Goal: Navigation & Orientation: Find specific page/section

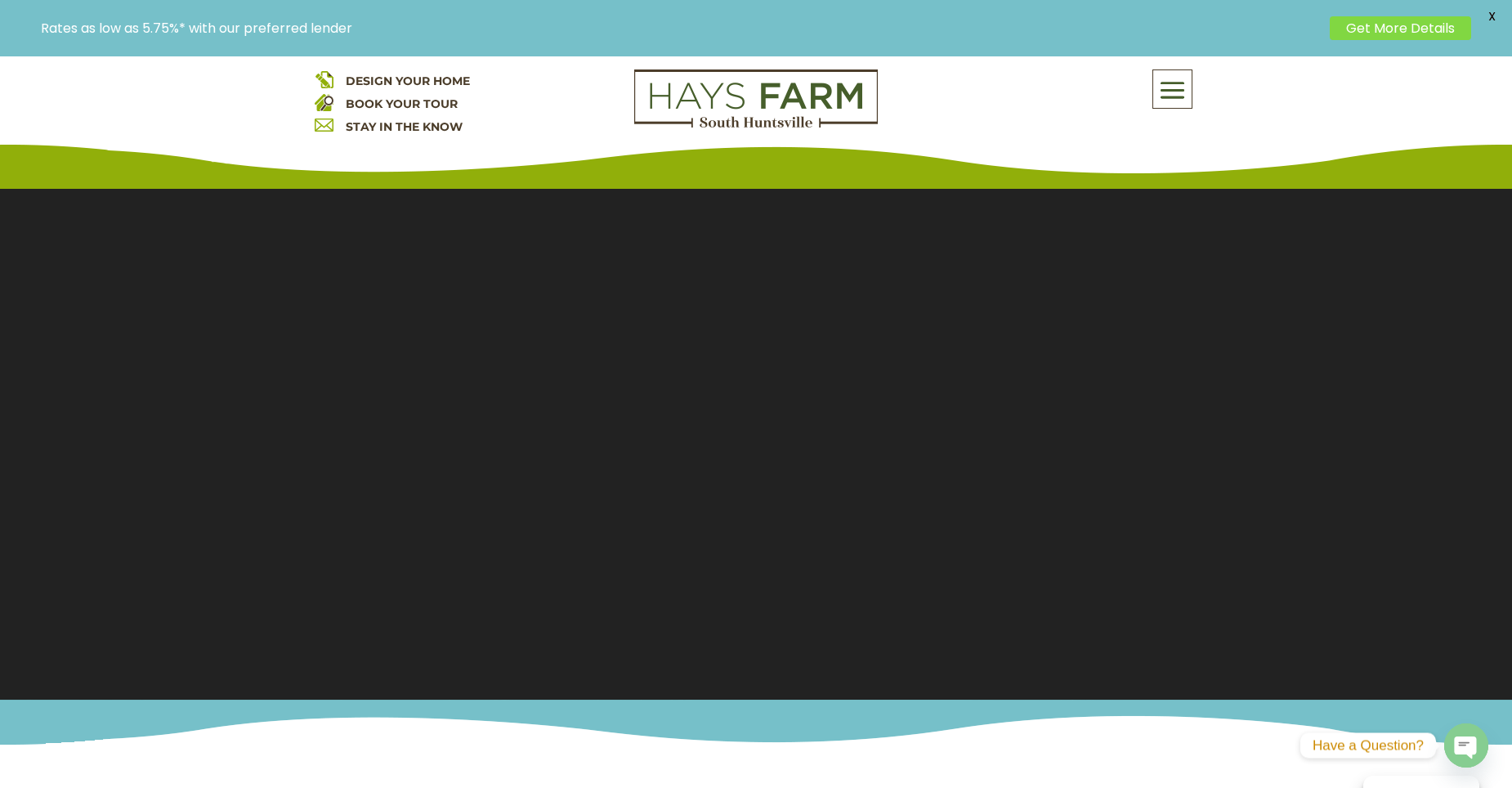
click at [1187, 74] on div "DESIGN YOUR HOME BOOK YOUR TOUR STAY IN THE KNOW About Us Quick Move-in Homes A…" at bounding box center [756, 107] width 1512 height 164
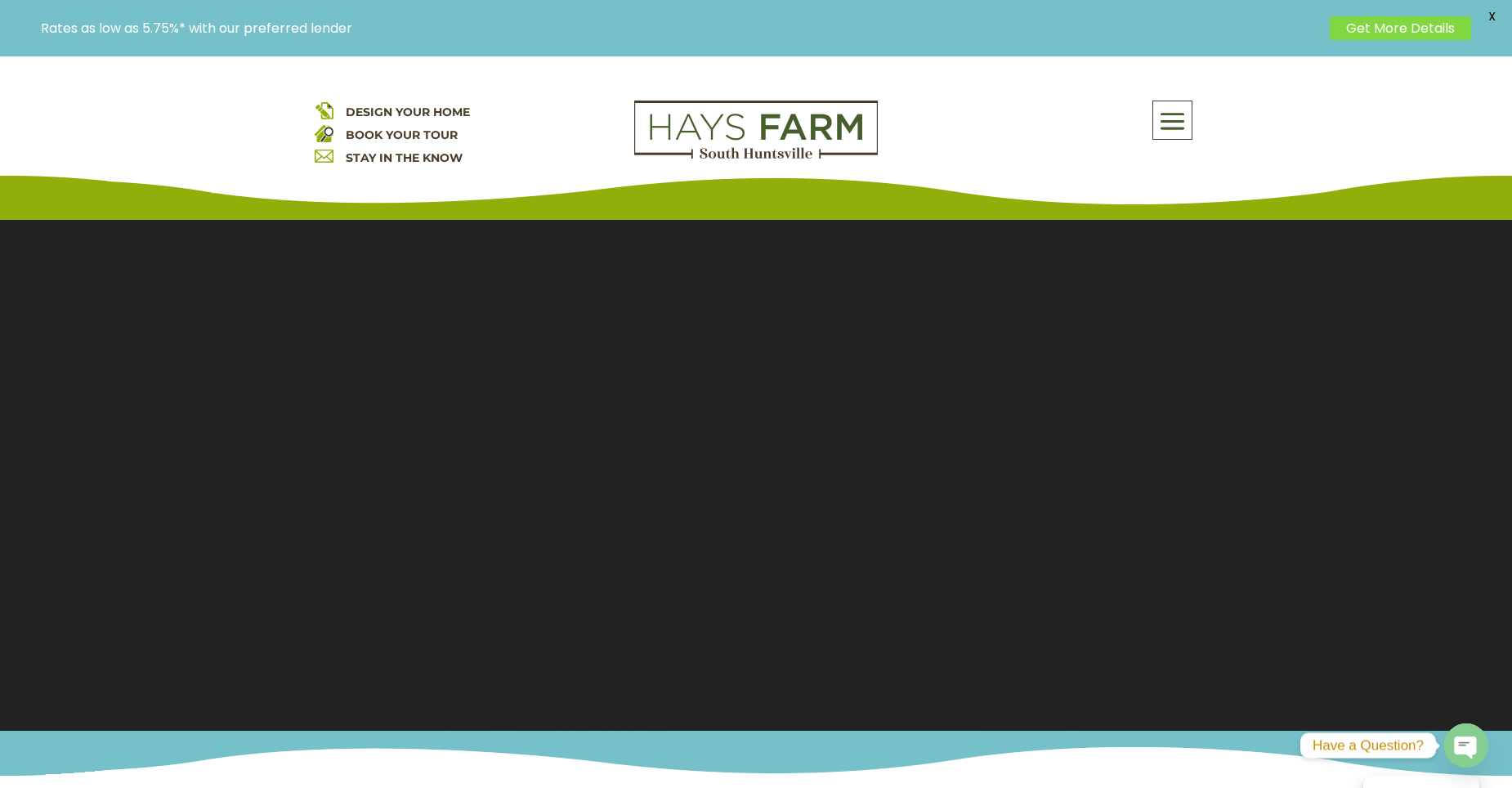
click at [1172, 119] on span at bounding box center [1172, 122] width 38 height 37
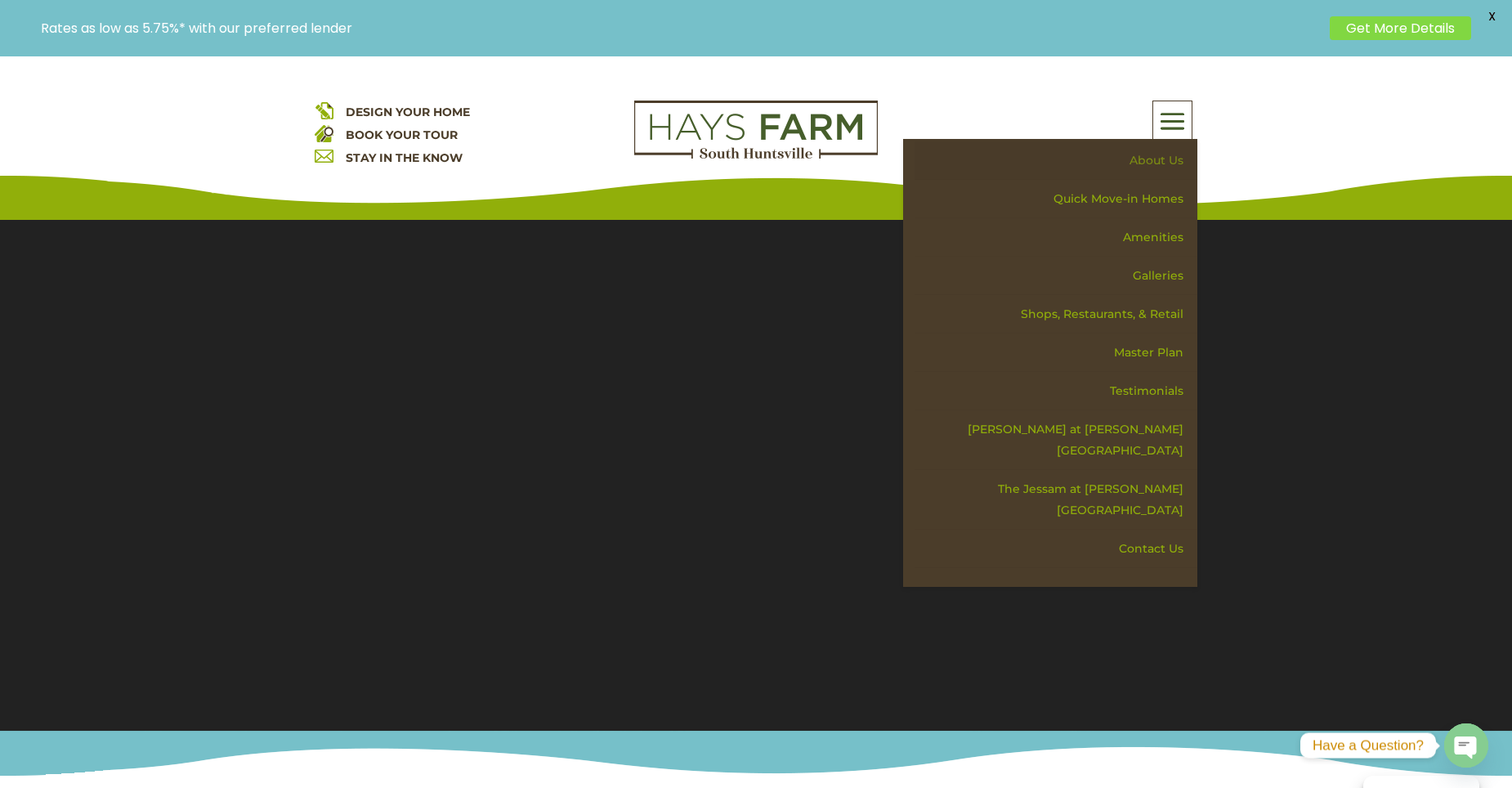
click at [1168, 158] on link "About Us" at bounding box center [1055, 160] width 283 height 38
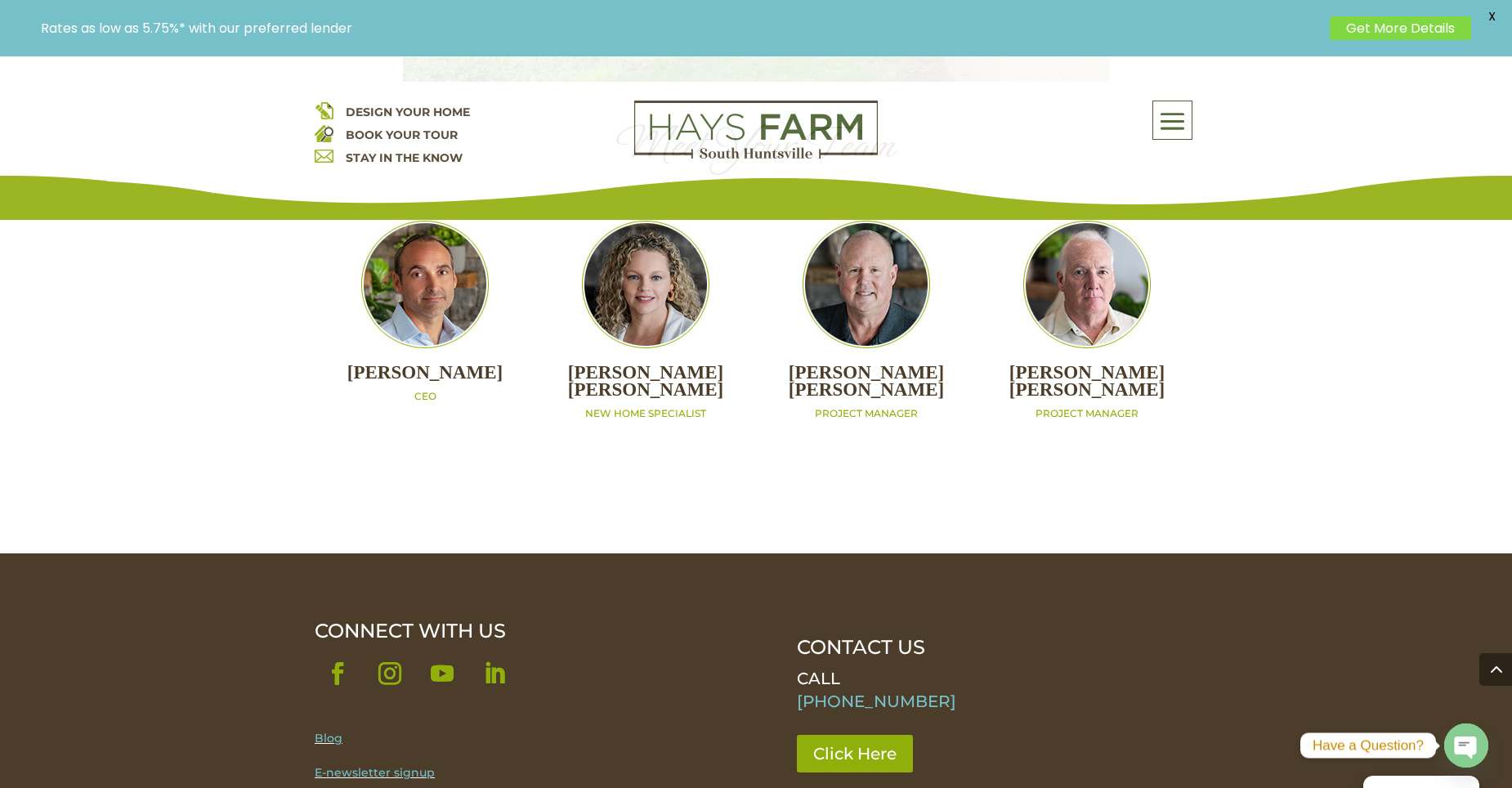
scroll to position [1553, 0]
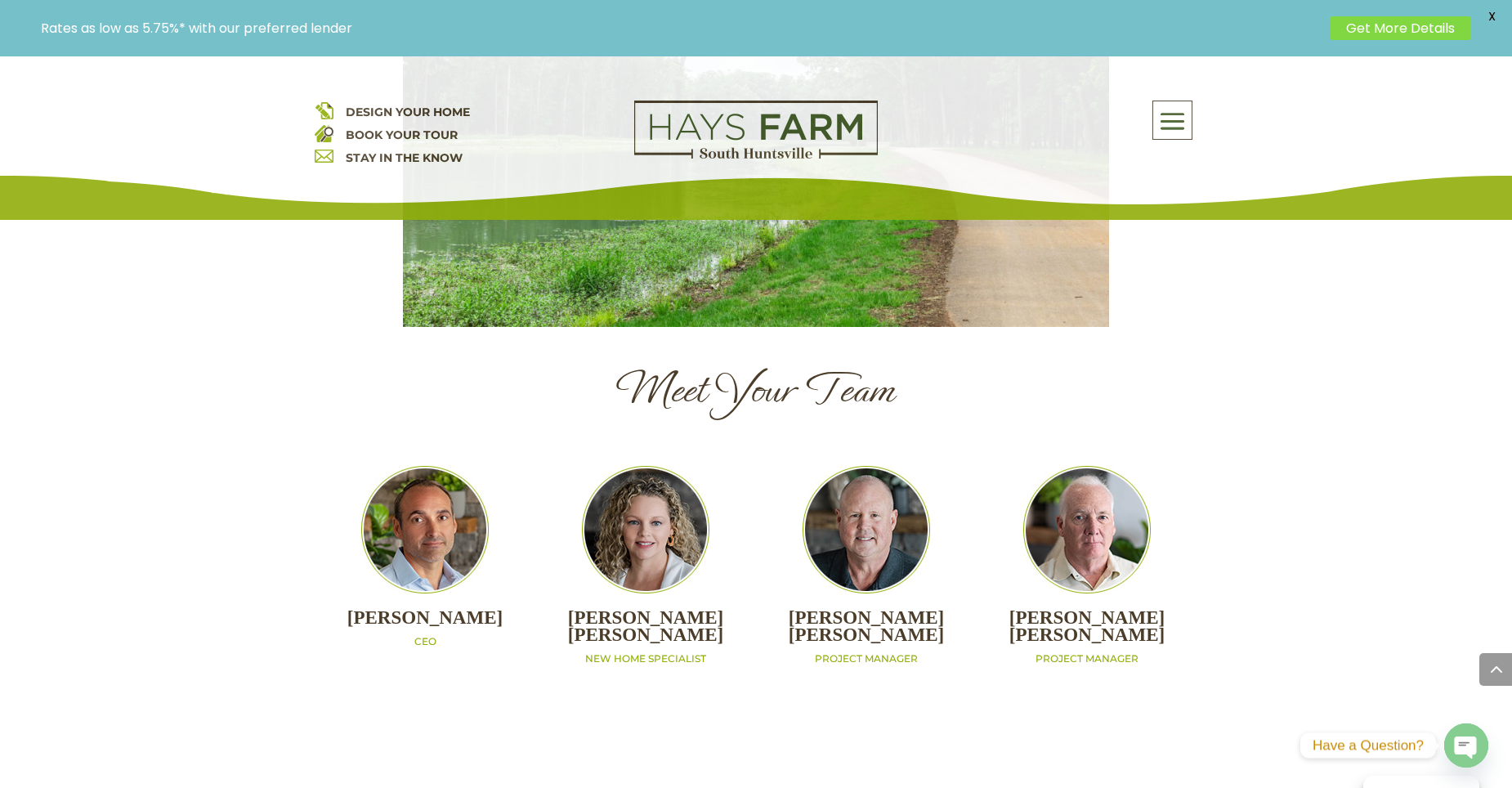
click at [1168, 128] on span at bounding box center [1172, 122] width 38 height 37
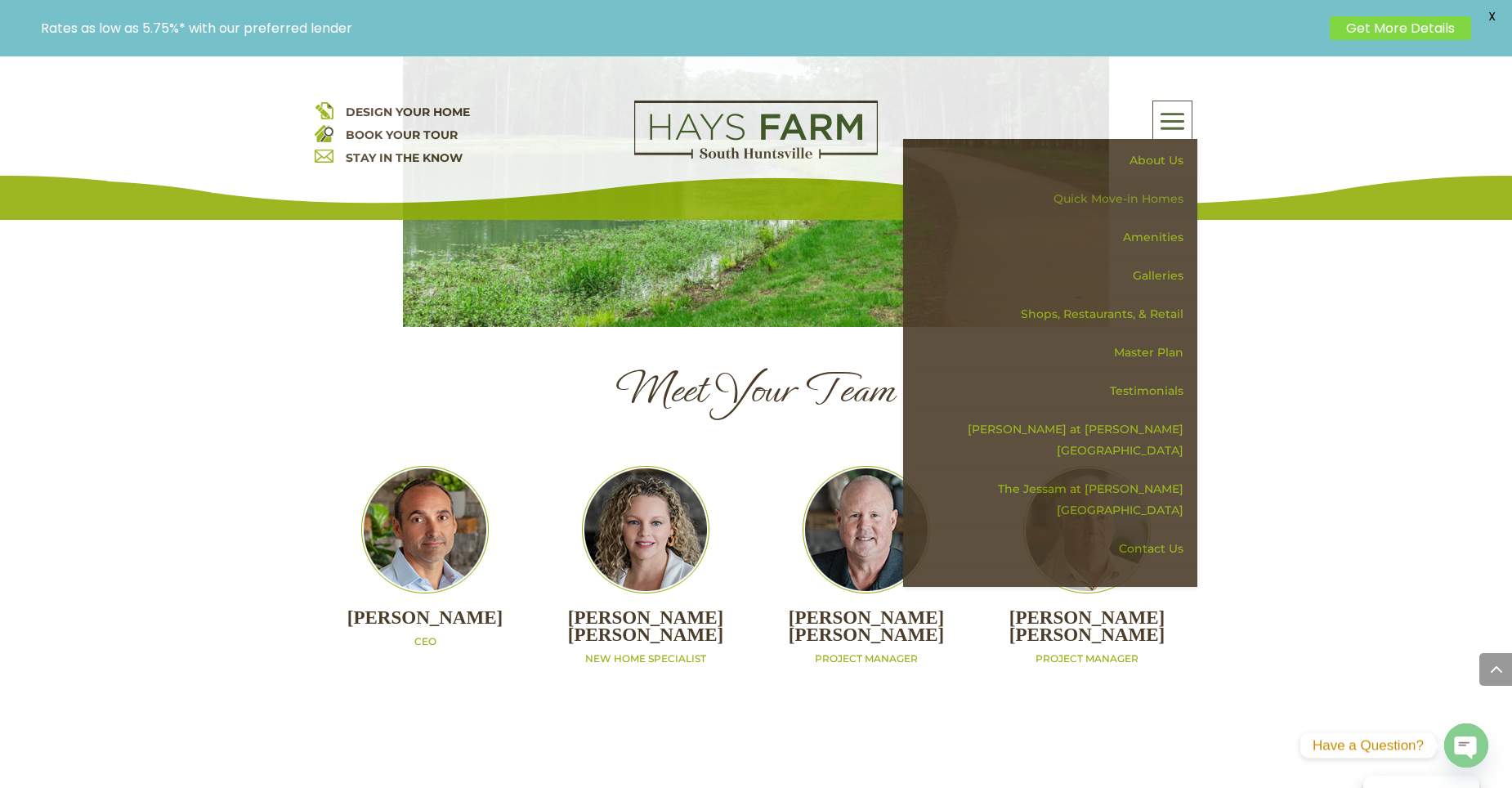
click at [1152, 190] on link "Quick Move-in Homes" at bounding box center [1055, 198] width 283 height 38
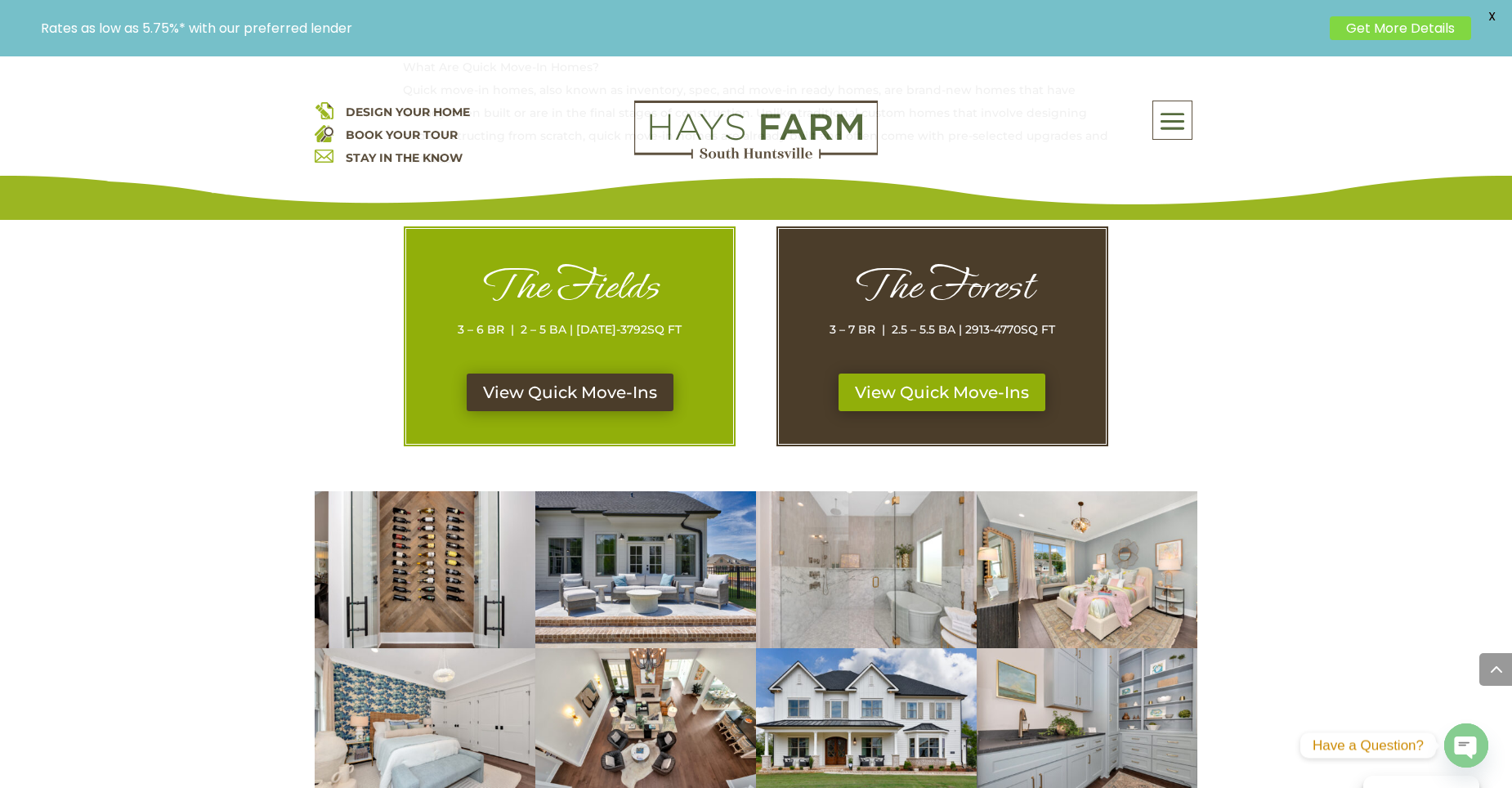
scroll to position [817, 0]
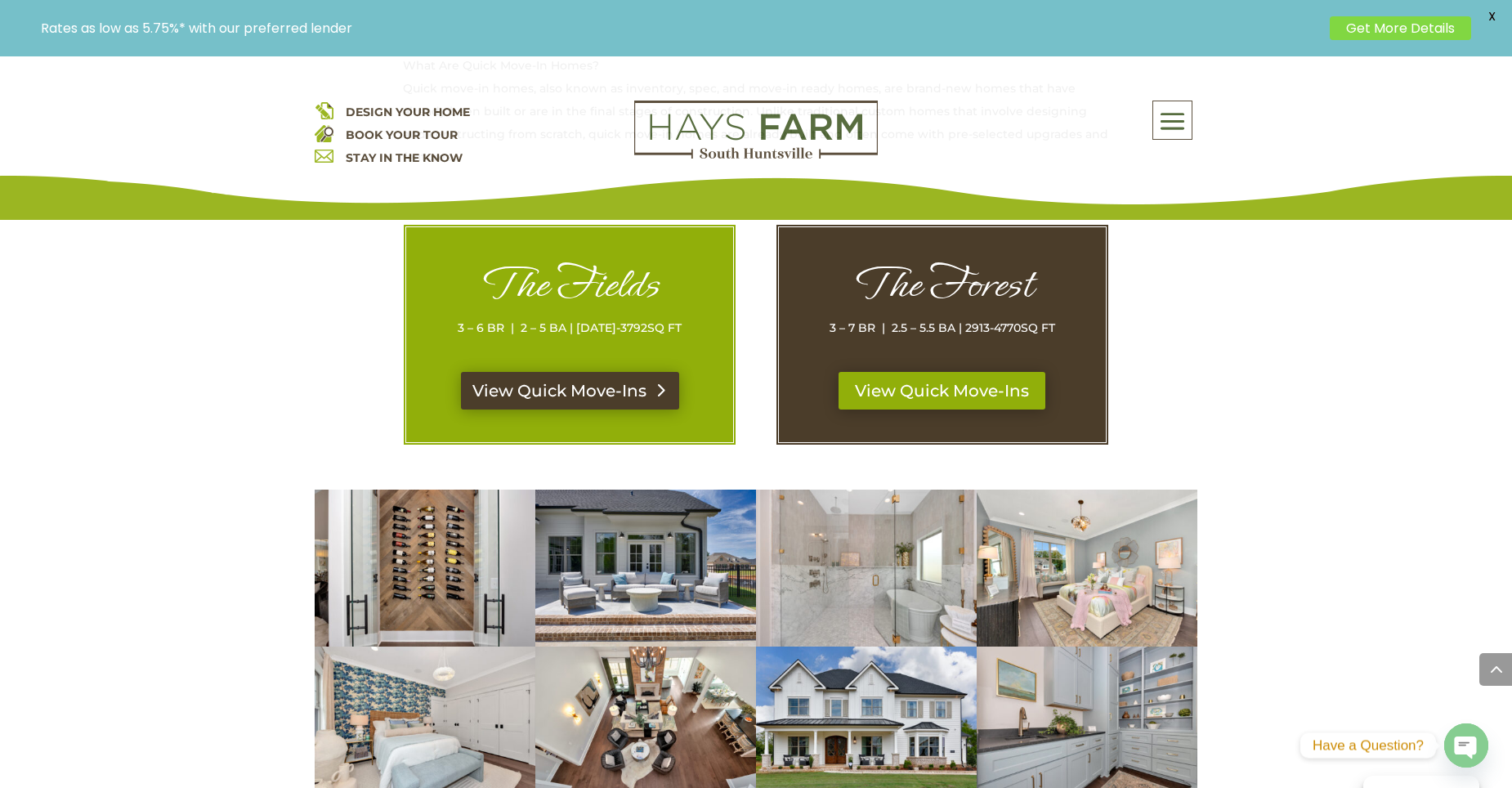
click at [585, 396] on link "View Quick Move-Ins" at bounding box center [569, 390] width 219 height 37
click at [935, 375] on link "View Quick Move-Ins" at bounding box center [942, 390] width 219 height 37
